Goal: Task Accomplishment & Management: Manage account settings

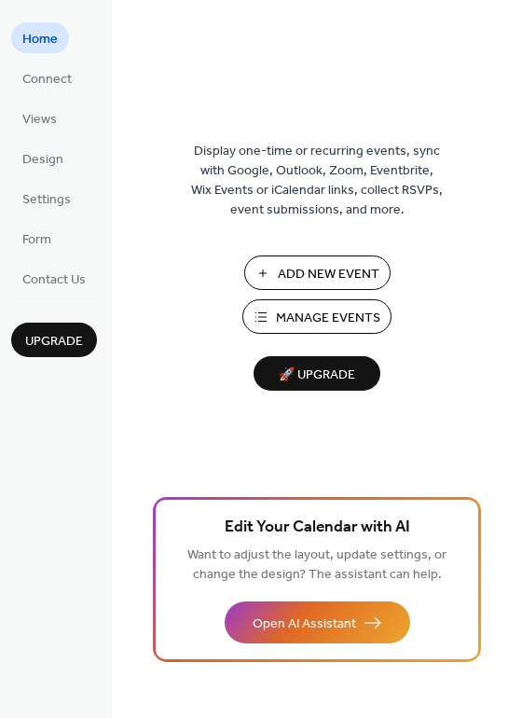
click at [332, 323] on span "Manage Events" at bounding box center [328, 319] width 104 height 20
click at [63, 72] on span "Connect" at bounding box center [46, 80] width 49 height 20
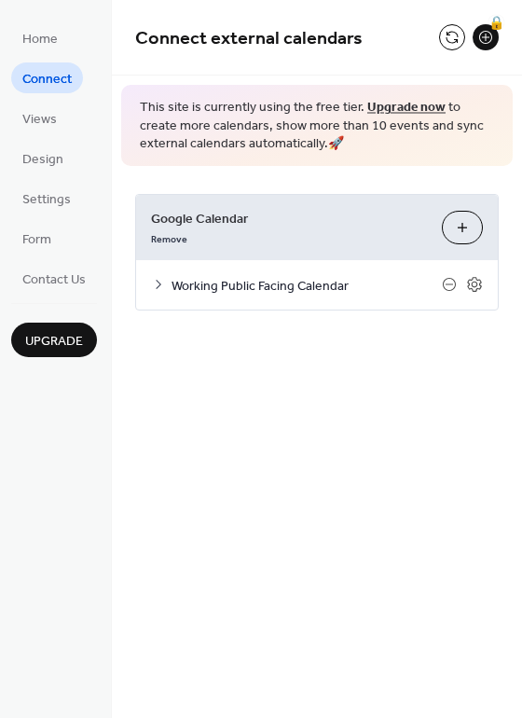
click at [162, 278] on icon at bounding box center [158, 284] width 15 height 15
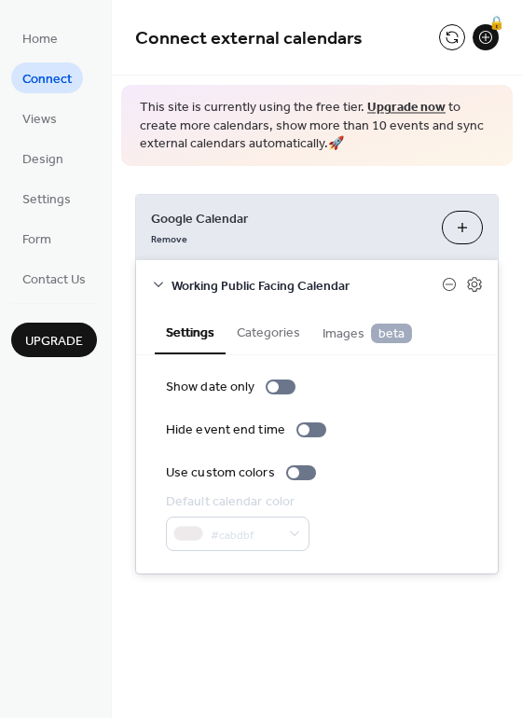
click at [246, 337] on button "Categories" at bounding box center [269, 331] width 86 height 43
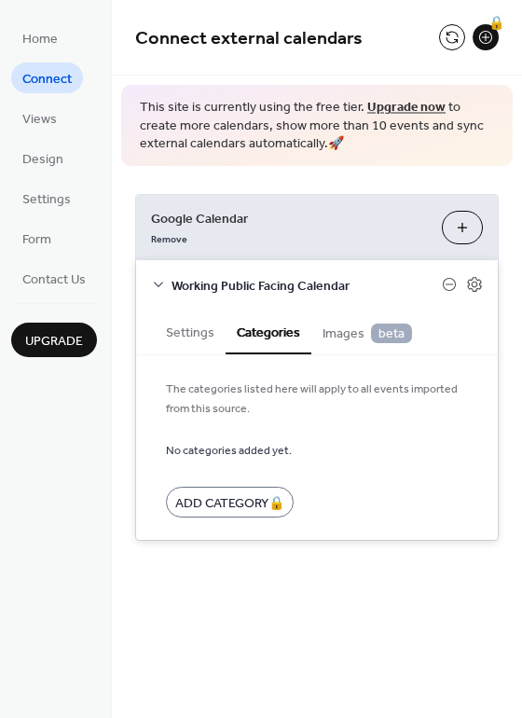
click at [345, 339] on span "Images beta" at bounding box center [367, 333] width 89 height 21
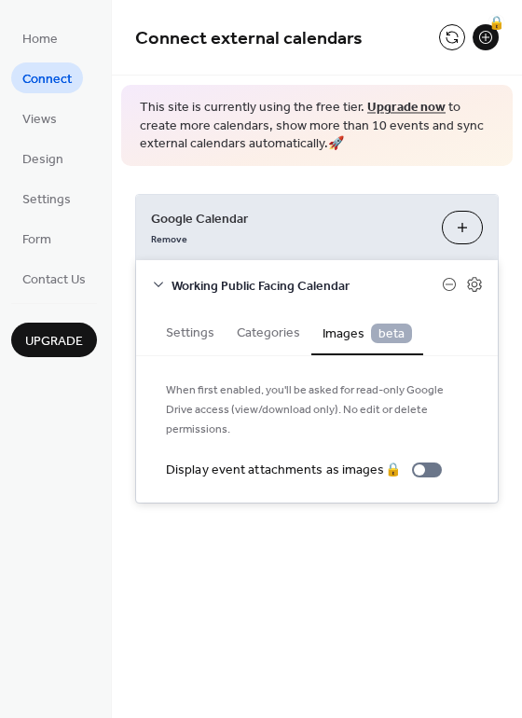
click at [190, 334] on button "Settings" at bounding box center [190, 331] width 71 height 43
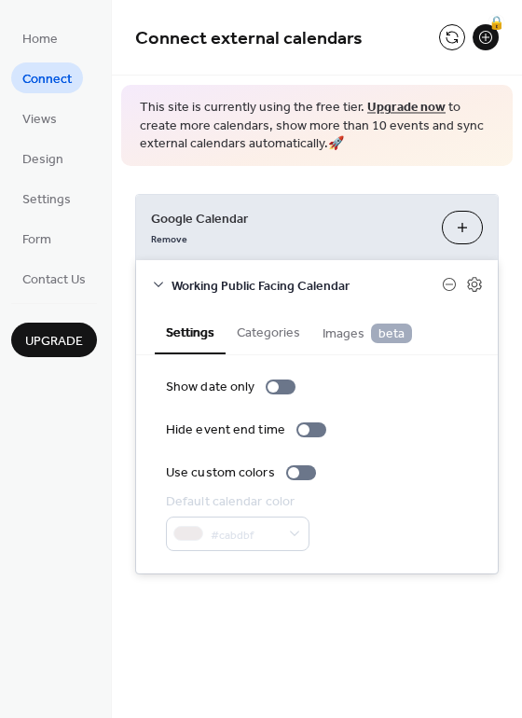
click at [162, 282] on icon at bounding box center [158, 285] width 9 height 6
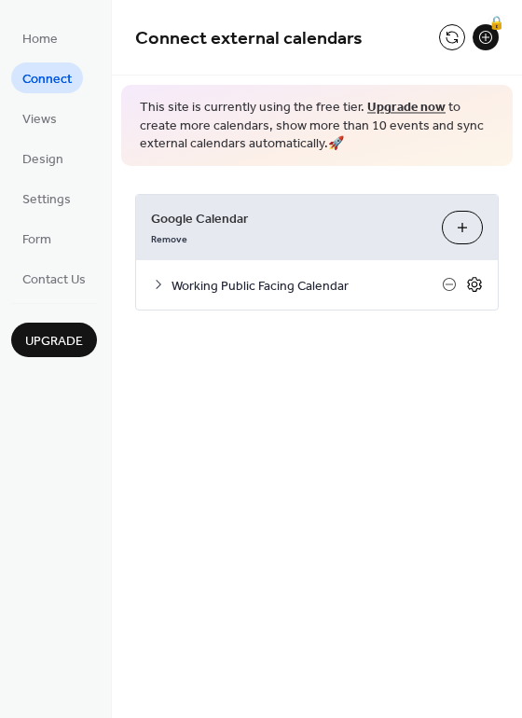
click at [471, 282] on icon at bounding box center [474, 284] width 17 height 17
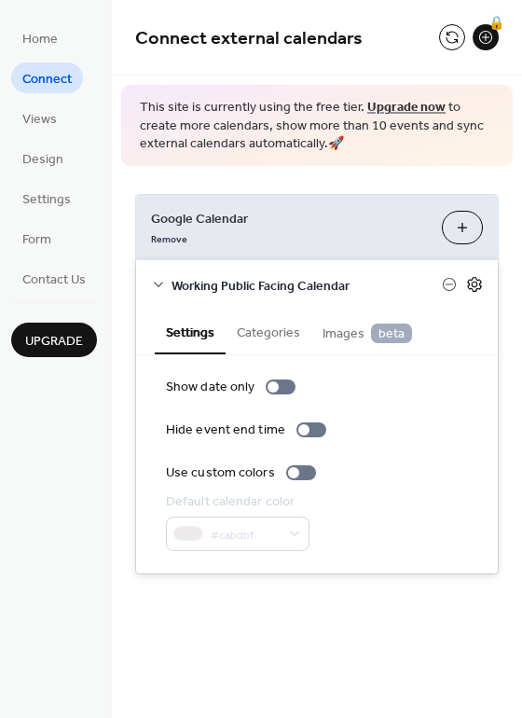
click at [471, 278] on icon at bounding box center [474, 284] width 17 height 17
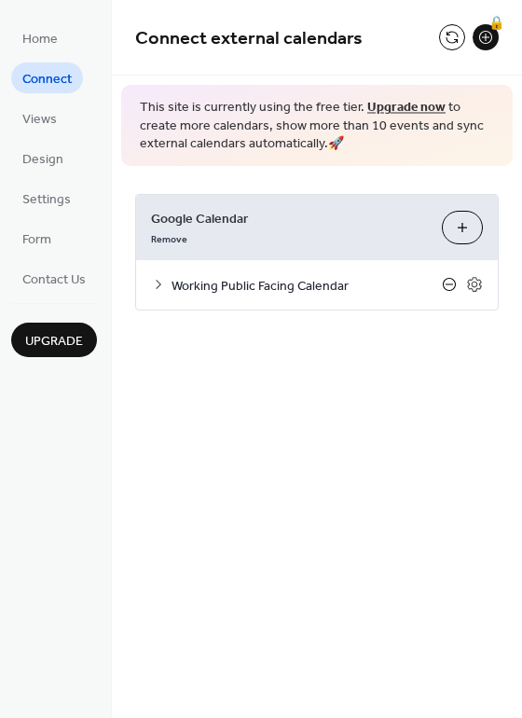
click at [451, 282] on icon at bounding box center [449, 284] width 15 height 15
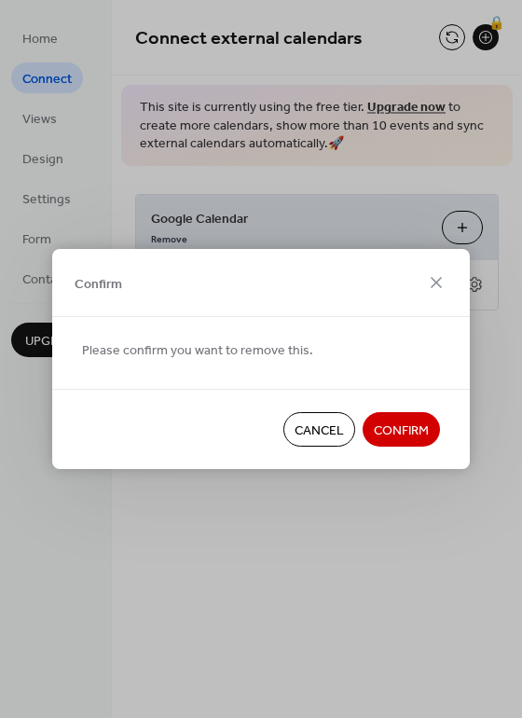
click at [320, 430] on span "Cancel" at bounding box center [319, 431] width 49 height 20
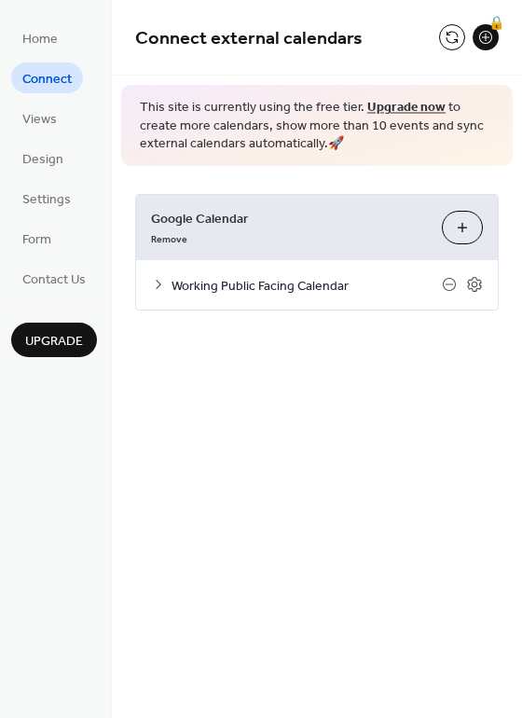
click at [460, 235] on button "Choose Calendars" at bounding box center [462, 228] width 41 height 34
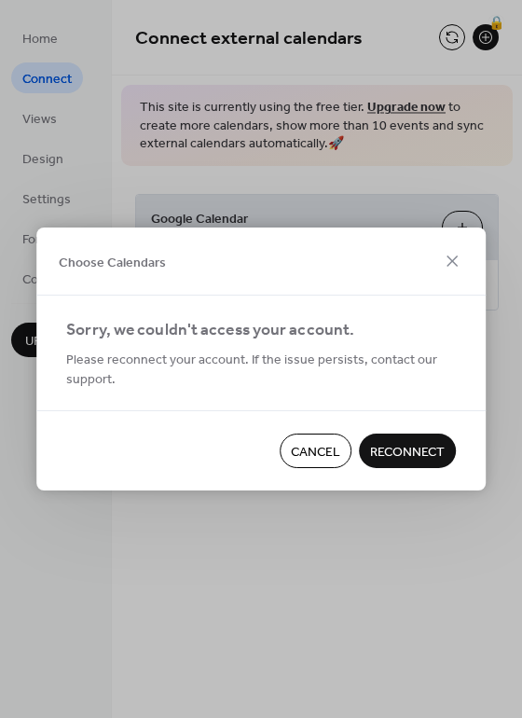
click at [389, 452] on span "Reconnect" at bounding box center [407, 453] width 75 height 20
click at [456, 263] on icon at bounding box center [452, 261] width 22 height 22
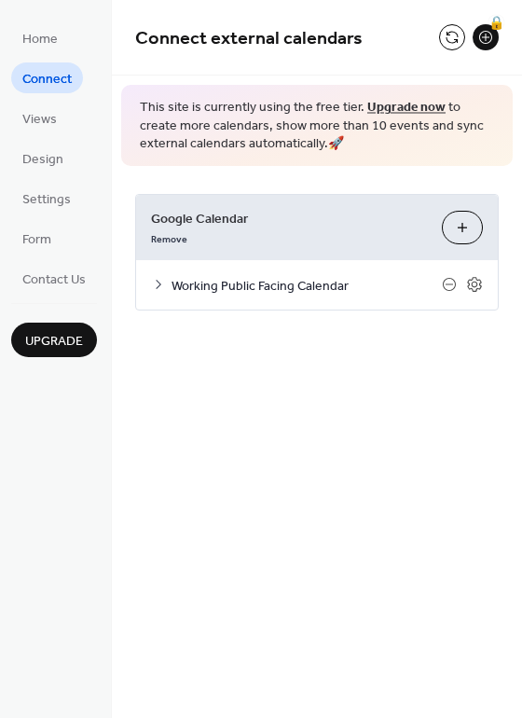
click at [447, 228] on button "Choose Calendars" at bounding box center [462, 228] width 41 height 34
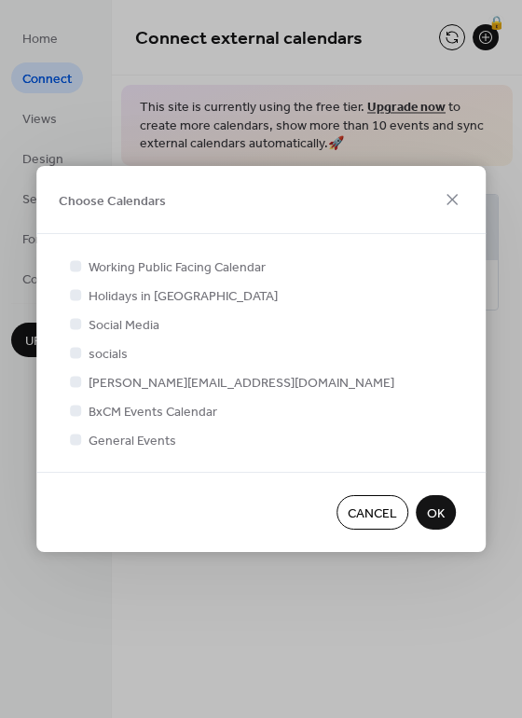
click at [73, 294] on div at bounding box center [75, 294] width 11 height 11
click at [76, 298] on div at bounding box center [75, 294] width 11 height 11
click at [75, 265] on icon at bounding box center [75, 265] width 7 height 7
click at [74, 295] on div at bounding box center [75, 294] width 11 height 11
click at [77, 323] on div at bounding box center [75, 323] width 11 height 11
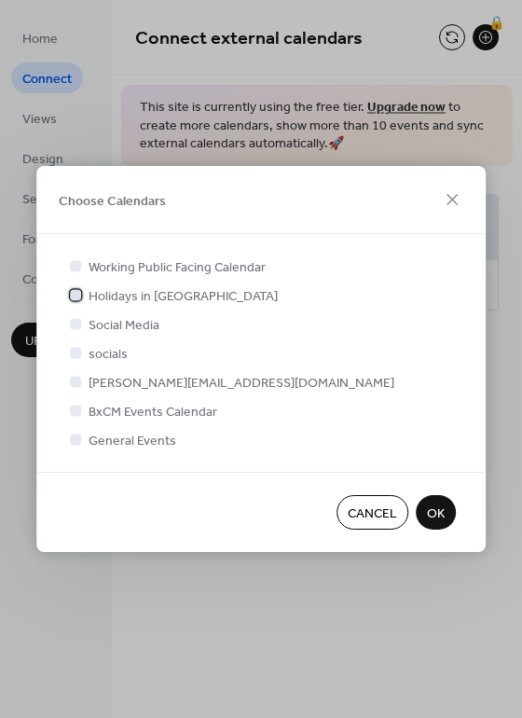
click at [76, 299] on div at bounding box center [75, 294] width 11 height 11
click at [77, 320] on div at bounding box center [75, 323] width 11 height 11
click at [440, 510] on span "OK" at bounding box center [436, 514] width 18 height 20
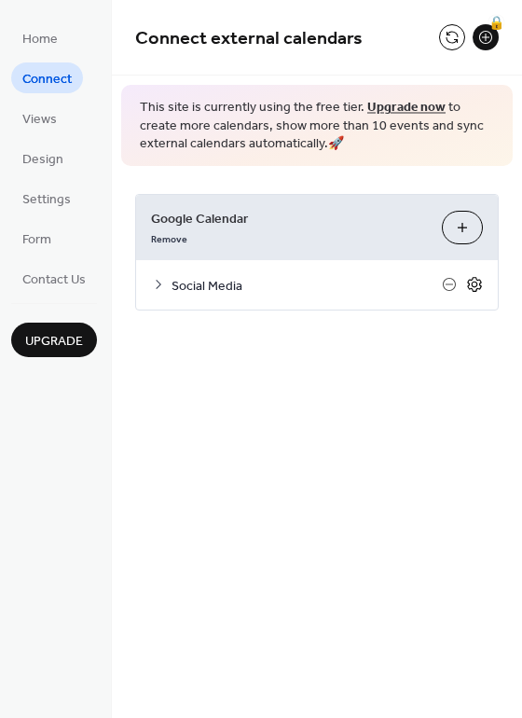
click at [473, 282] on icon at bounding box center [474, 284] width 17 height 17
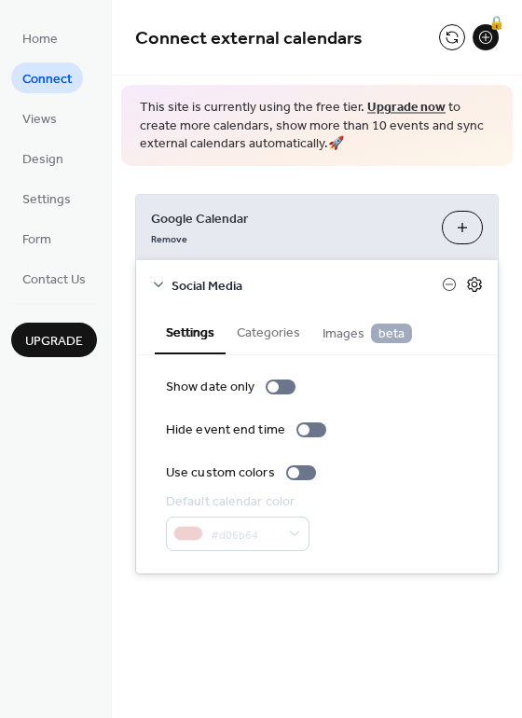
click at [473, 282] on icon at bounding box center [474, 284] width 17 height 17
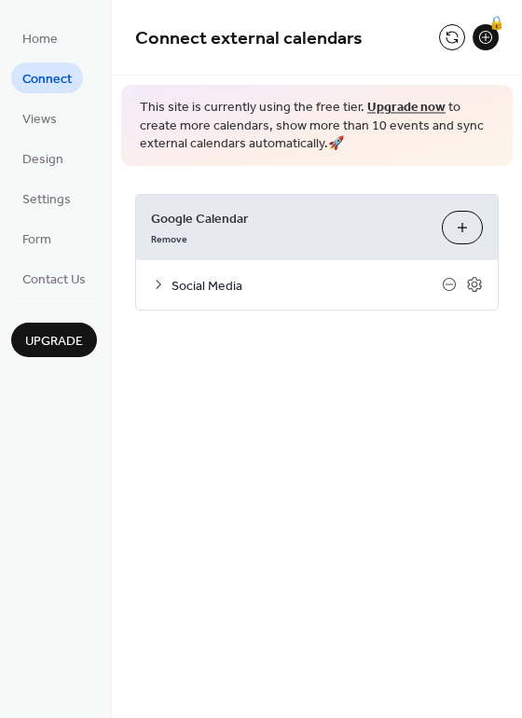
click at [460, 283] on div at bounding box center [462, 284] width 41 height 17
click at [449, 284] on icon at bounding box center [449, 284] width 7 height 1
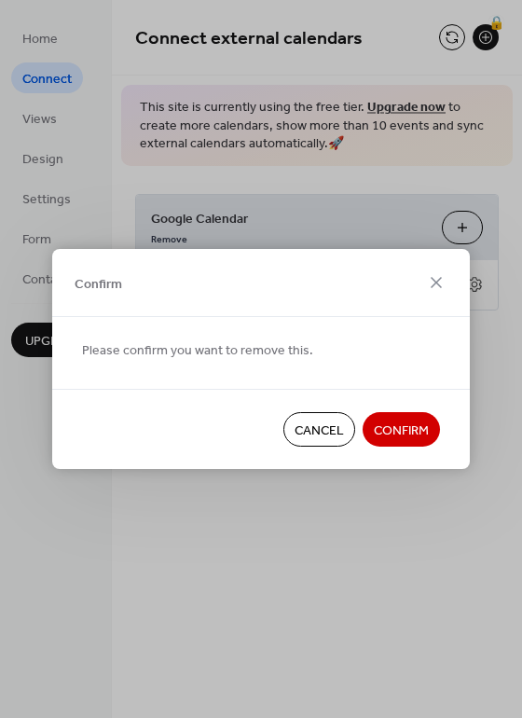
click at [425, 428] on span "Confirm" at bounding box center [401, 431] width 55 height 20
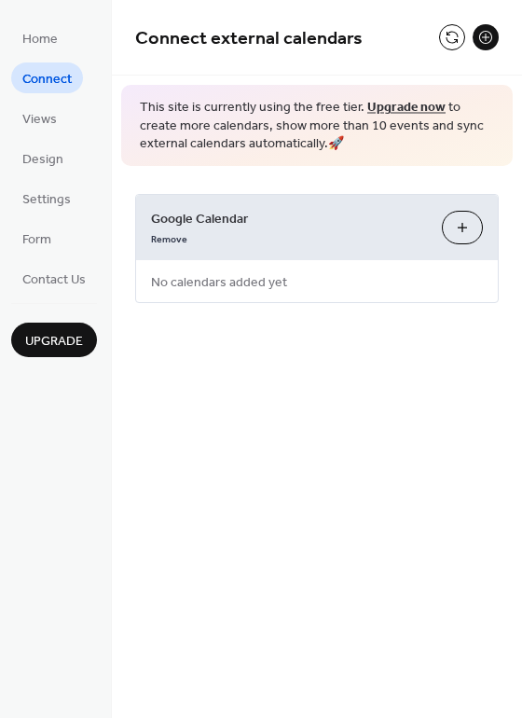
click at [450, 229] on button "Choose Calendars" at bounding box center [462, 228] width 41 height 34
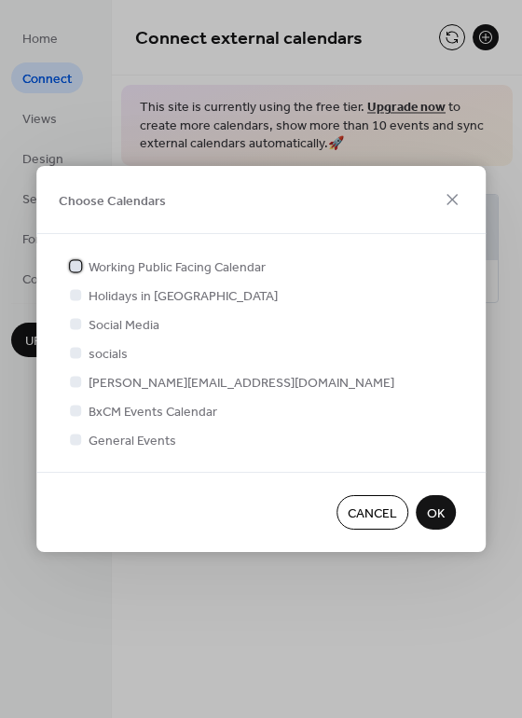
click at [255, 265] on span "Working Public Facing Calendar" at bounding box center [177, 268] width 177 height 20
click at [435, 515] on span "OK" at bounding box center [436, 514] width 18 height 20
